Goal: Task Accomplishment & Management: Manage account settings

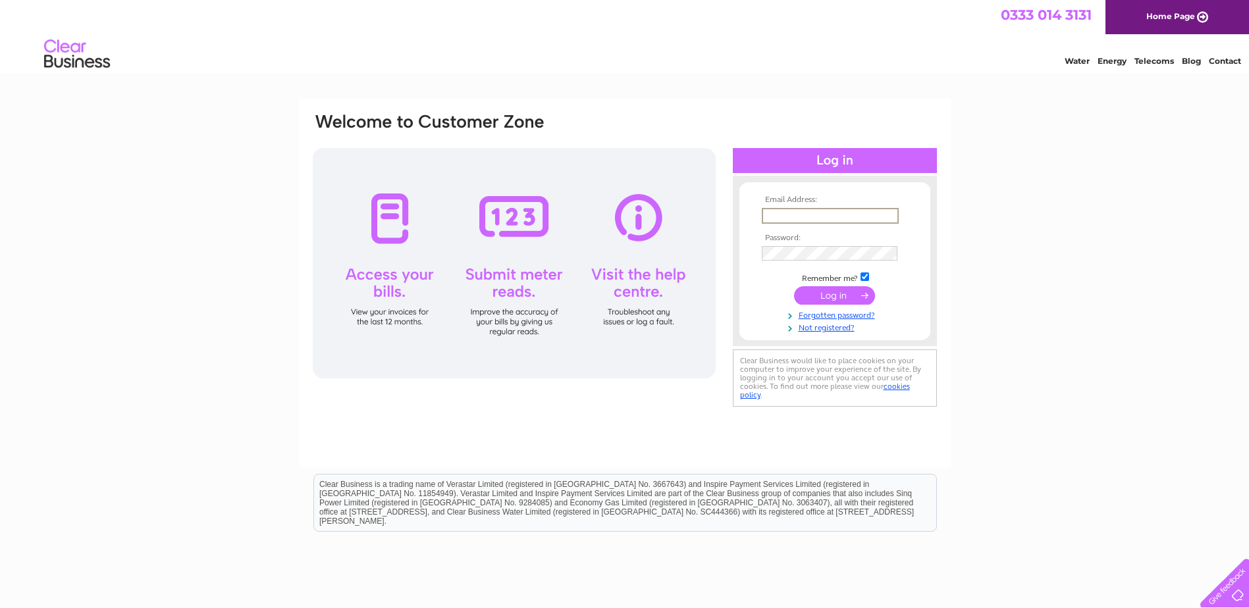
click at [767, 219] on input "text" at bounding box center [830, 216] width 137 height 16
type input "admin@proscot.com"
click at [794, 286] on input "submit" at bounding box center [834, 295] width 81 height 18
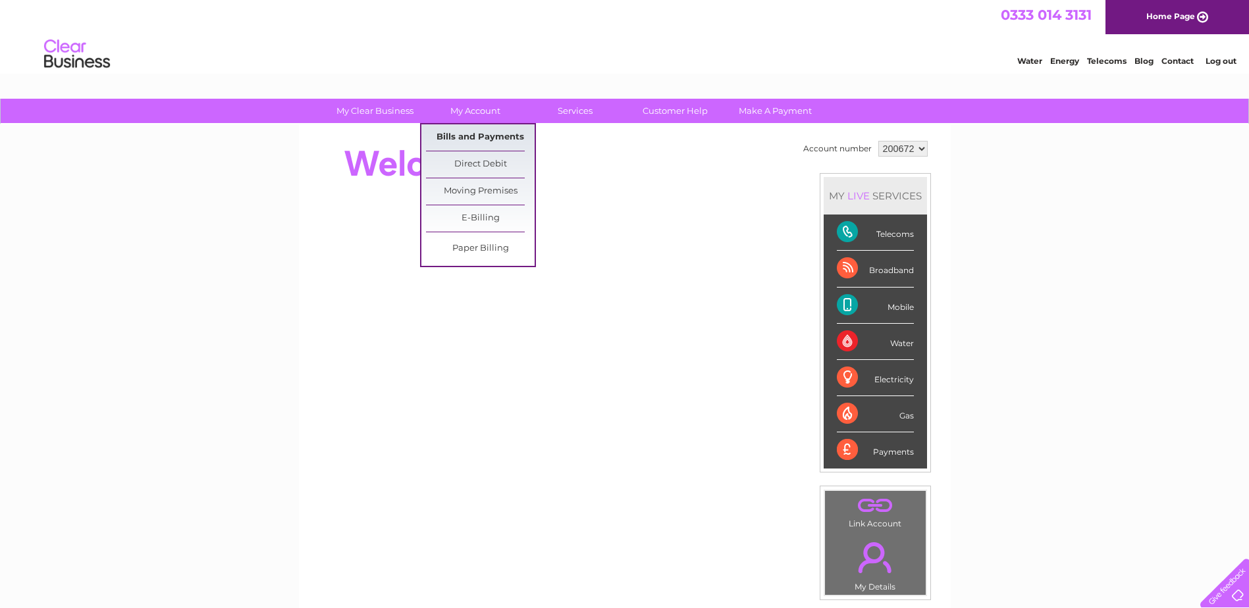
click at [475, 143] on link "Bills and Payments" at bounding box center [480, 137] width 109 height 26
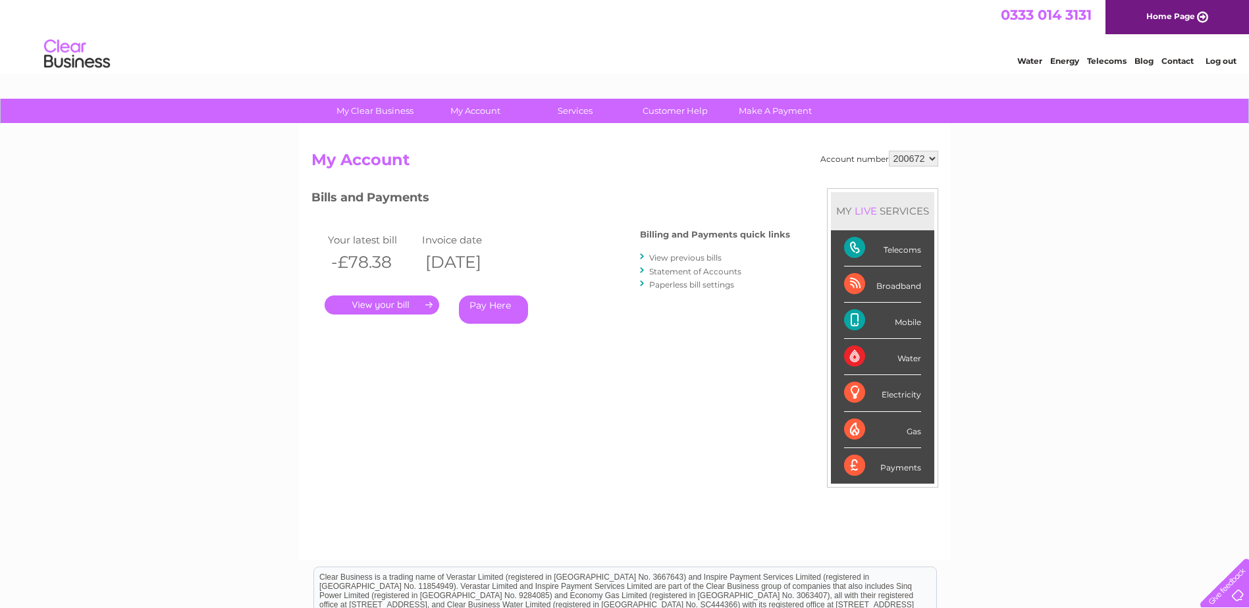
click at [407, 302] on link "." at bounding box center [382, 305] width 115 height 19
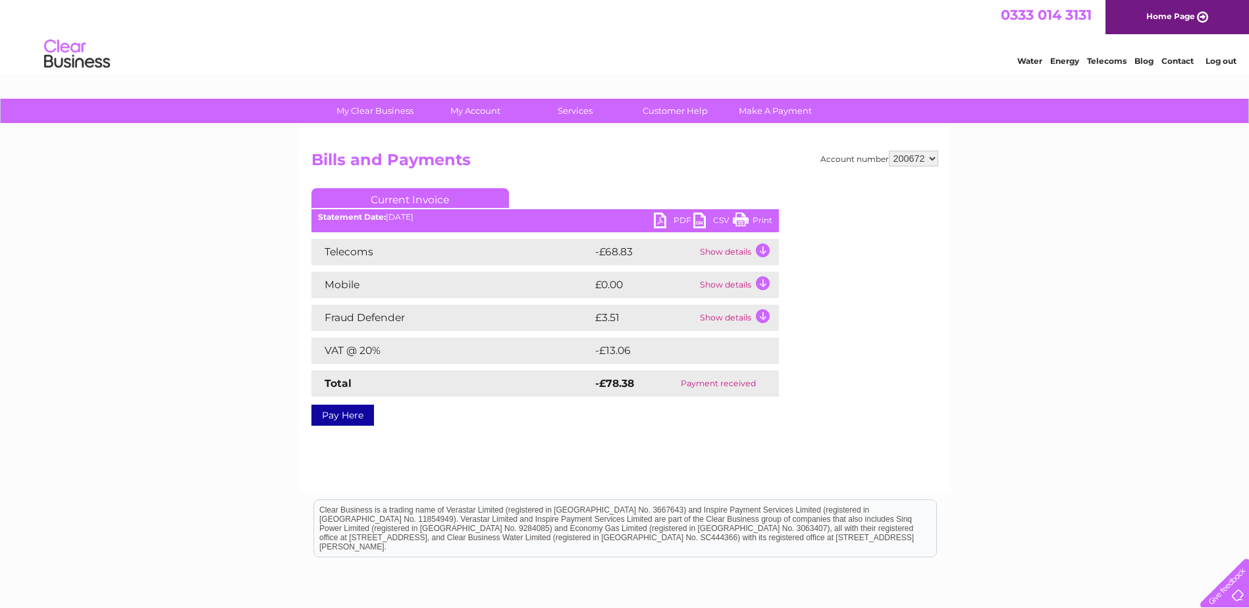
click at [931, 163] on select "200672 920679" at bounding box center [913, 159] width 49 height 16
select select "920679"
click at [889, 151] on select "200672 920679" at bounding box center [913, 159] width 49 height 16
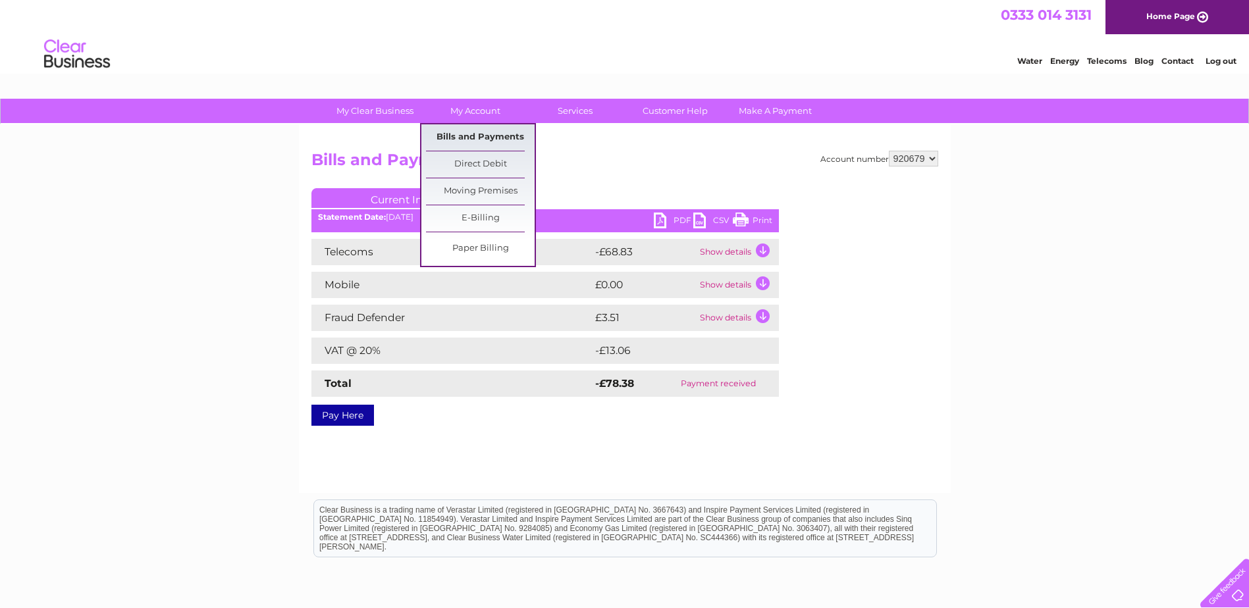
click at [477, 138] on link "Bills and Payments" at bounding box center [480, 137] width 109 height 26
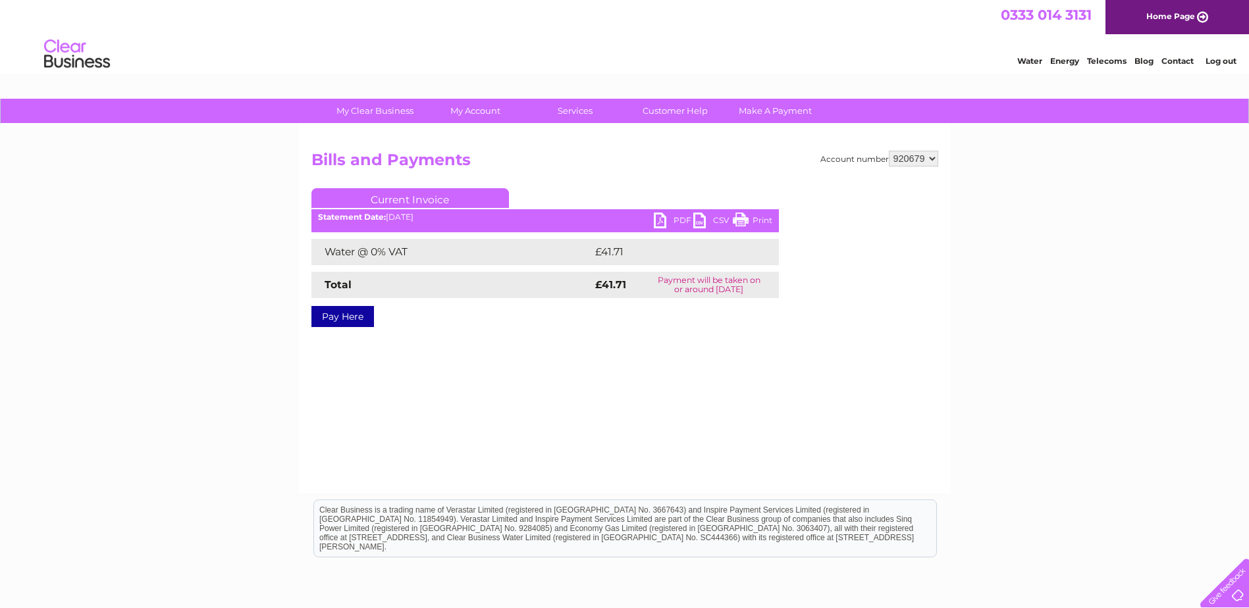
click at [676, 217] on link "PDF" at bounding box center [673, 222] width 39 height 19
